Goal: Transaction & Acquisition: Purchase product/service

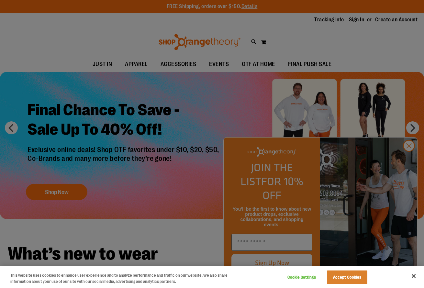
click at [386, 142] on div at bounding box center [212, 144] width 424 height 288
click at [363, 276] on button "Accept Cookies" at bounding box center [347, 278] width 40 height 14
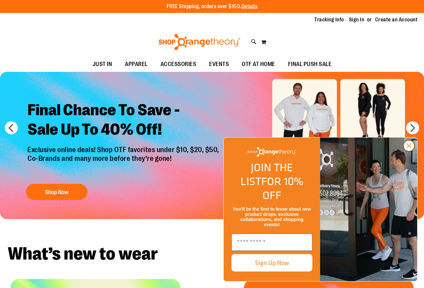
click at [408, 151] on circle "Close dialog" at bounding box center [409, 145] width 11 height 11
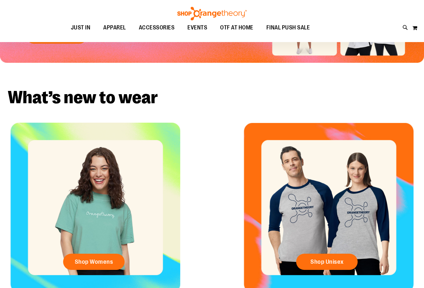
scroll to position [213, 0]
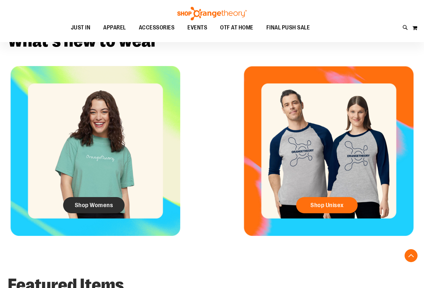
click at [104, 204] on span "Shop Womens" at bounding box center [94, 205] width 39 height 7
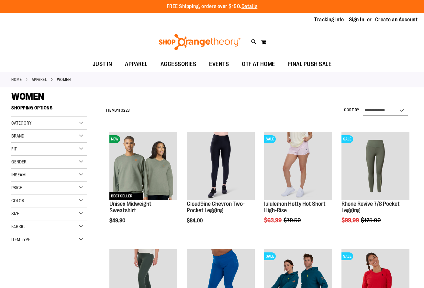
select select "**********"
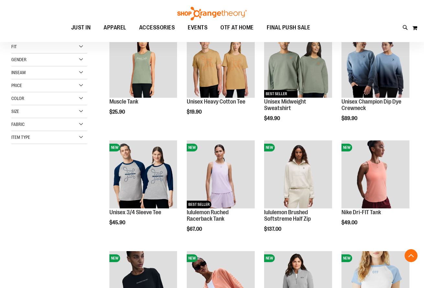
scroll to position [93, 0]
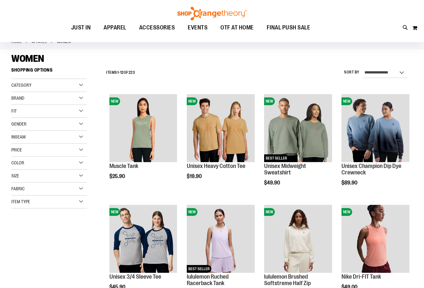
scroll to position [86, 0]
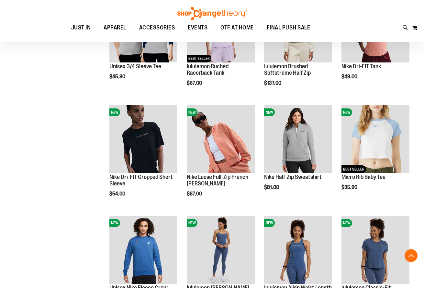
scroll to position [265, 0]
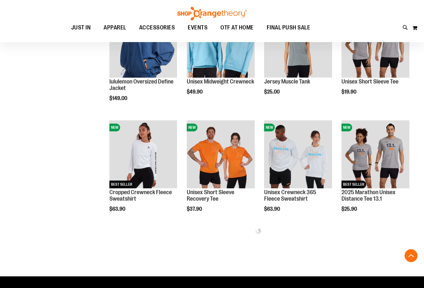
scroll to position [464, 0]
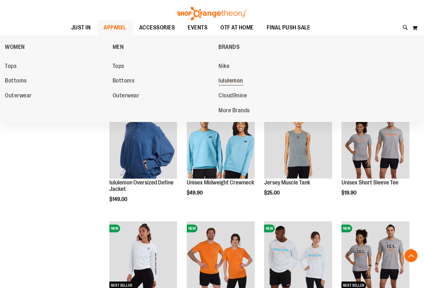
click at [225, 82] on span "lululemon" at bounding box center [230, 81] width 25 height 8
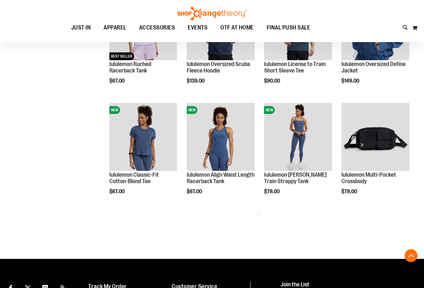
scroll to position [324, 0]
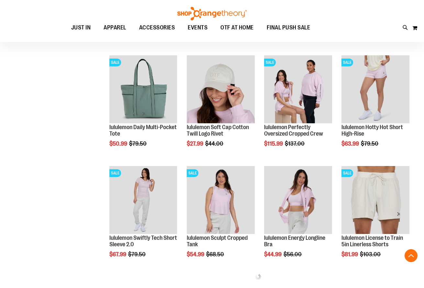
scroll to position [640, 0]
